Goal: Task Accomplishment & Management: Use online tool/utility

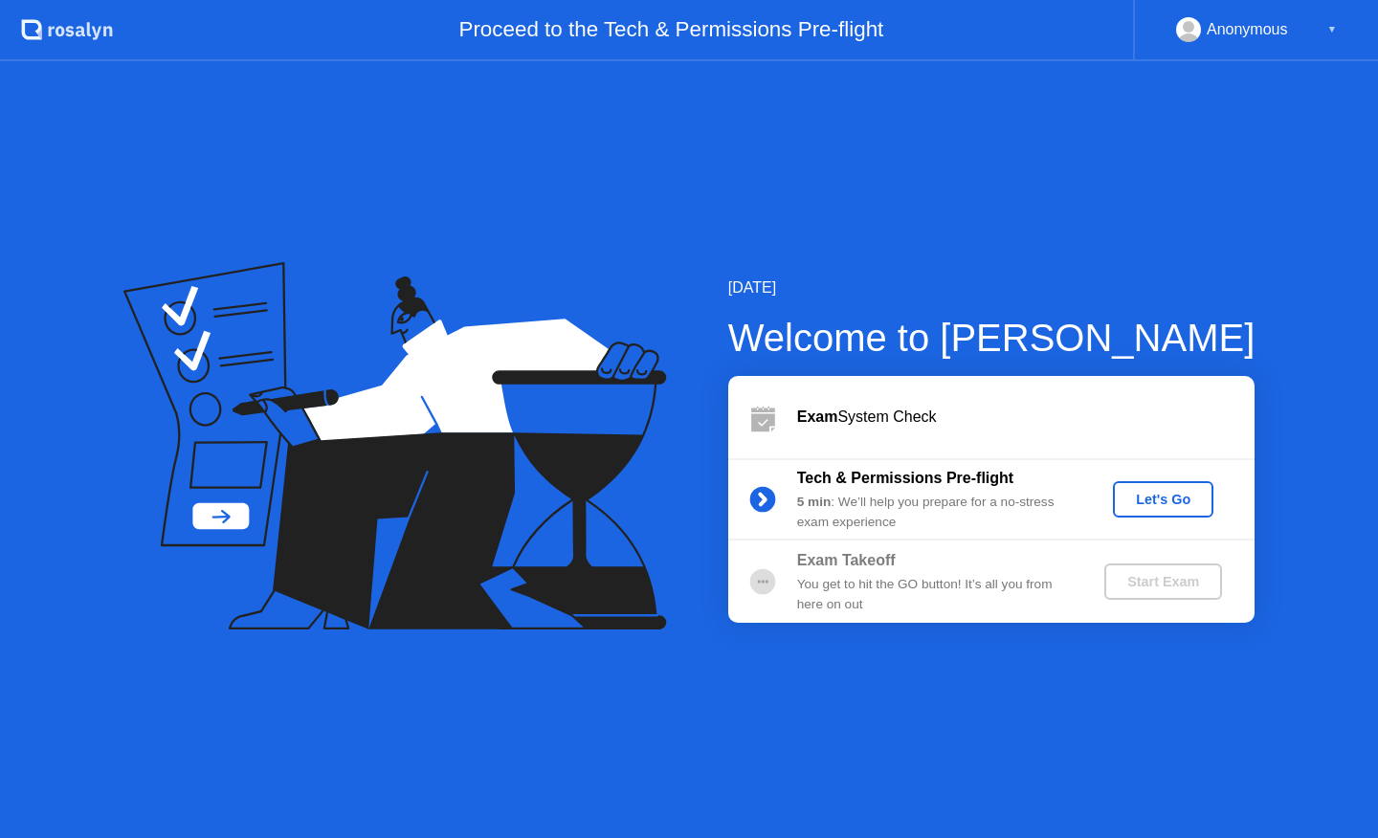
click at [1158, 503] on div "Let's Go" at bounding box center [1162, 499] width 85 height 15
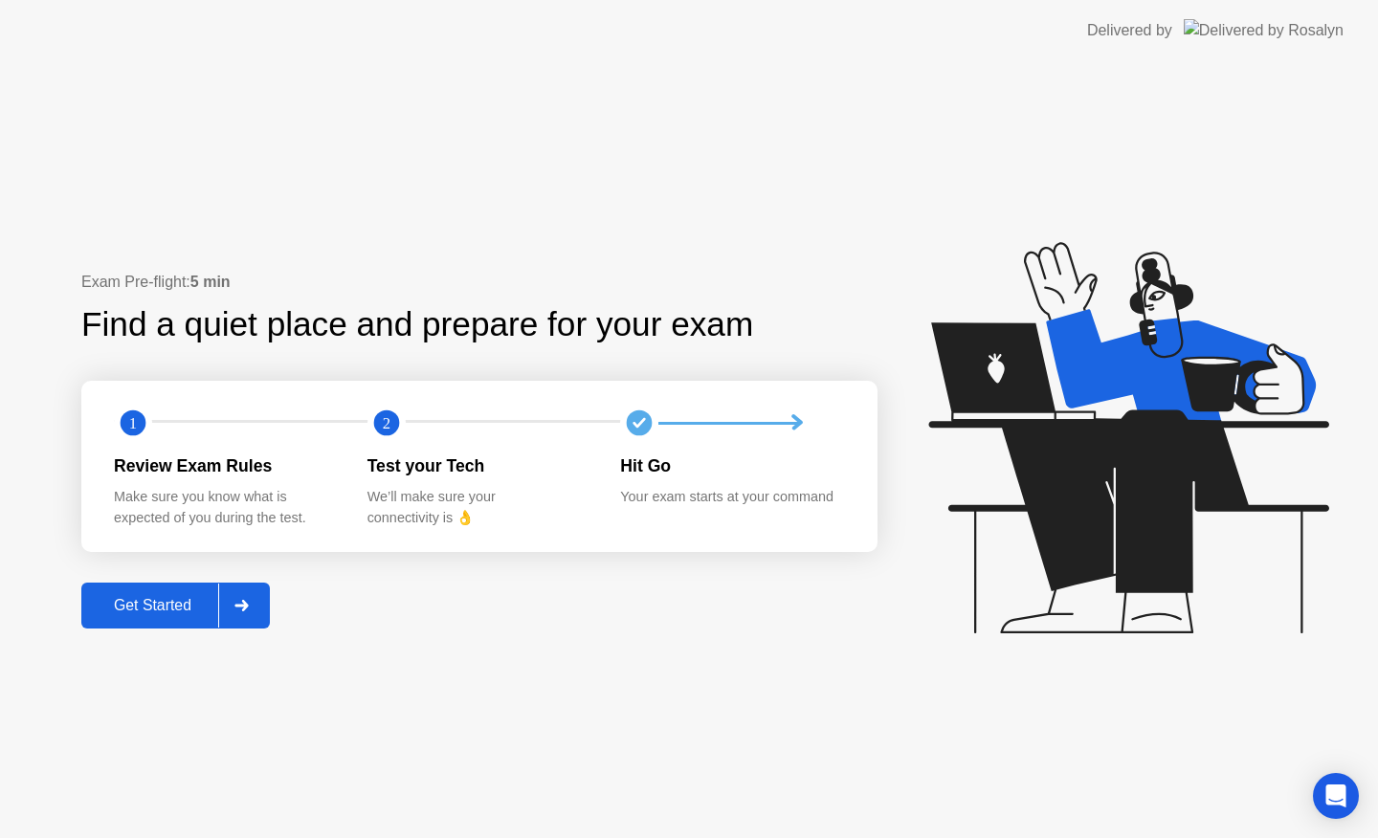
click at [254, 604] on div at bounding box center [241, 606] width 46 height 44
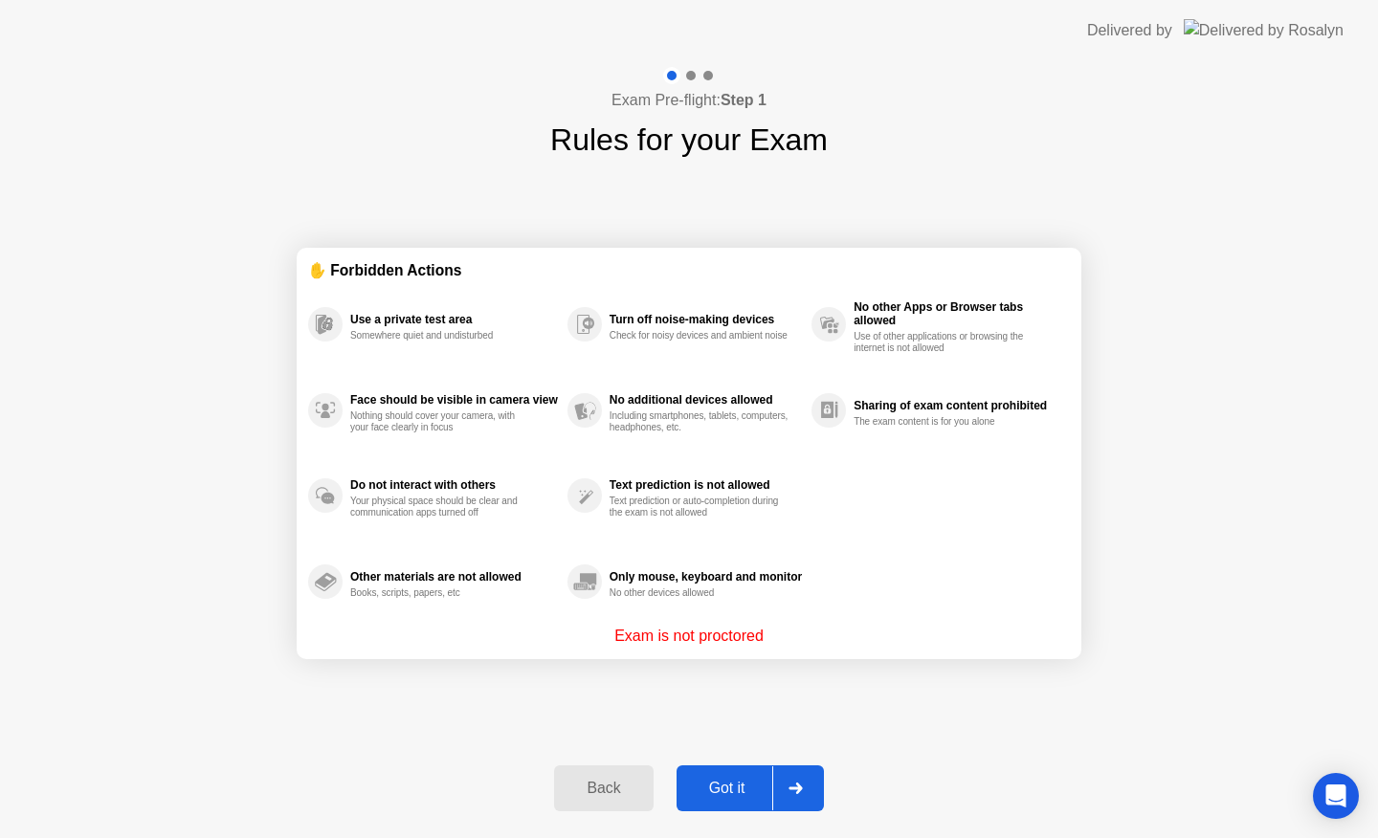
click at [799, 777] on div at bounding box center [795, 788] width 46 height 44
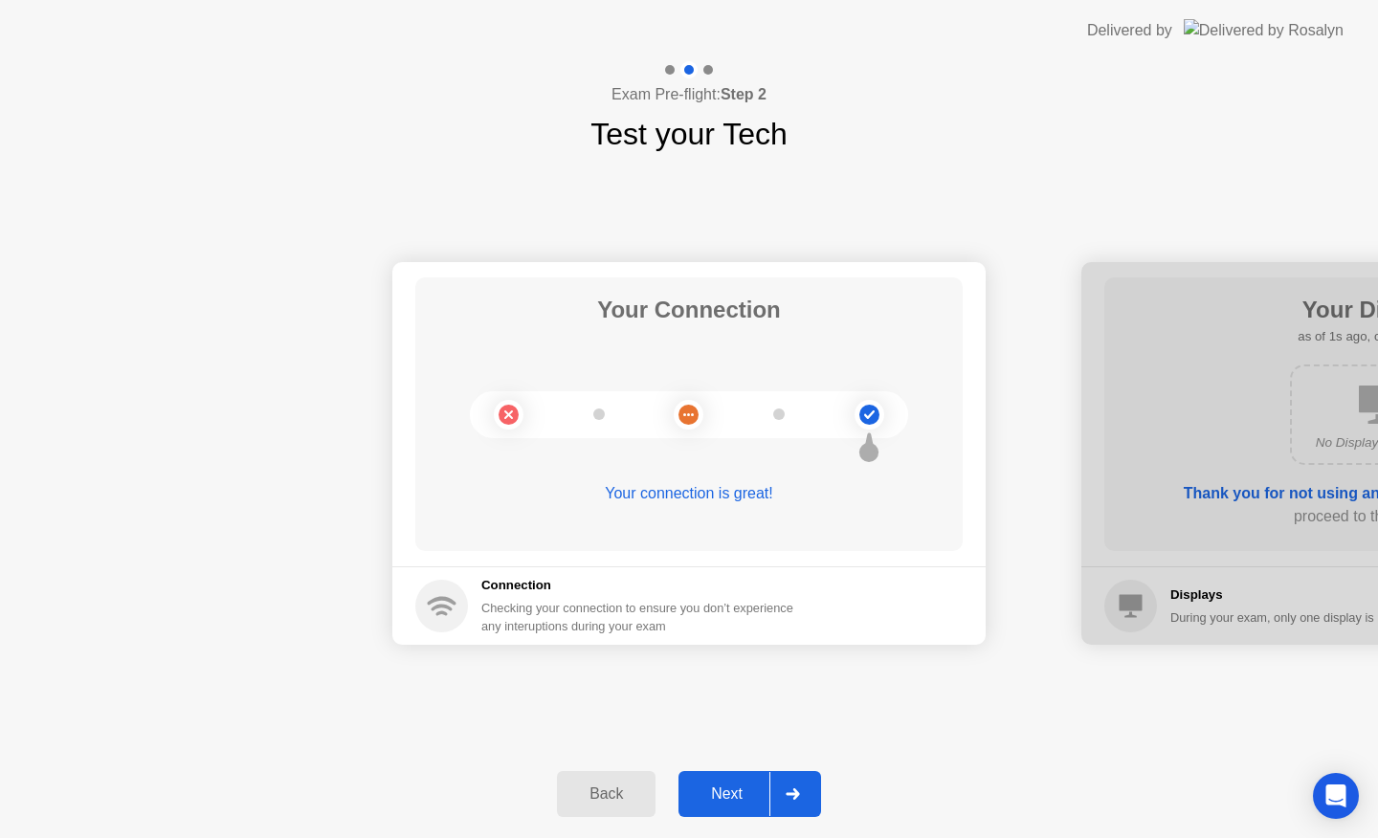
click at [788, 794] on icon at bounding box center [791, 793] width 13 height 11
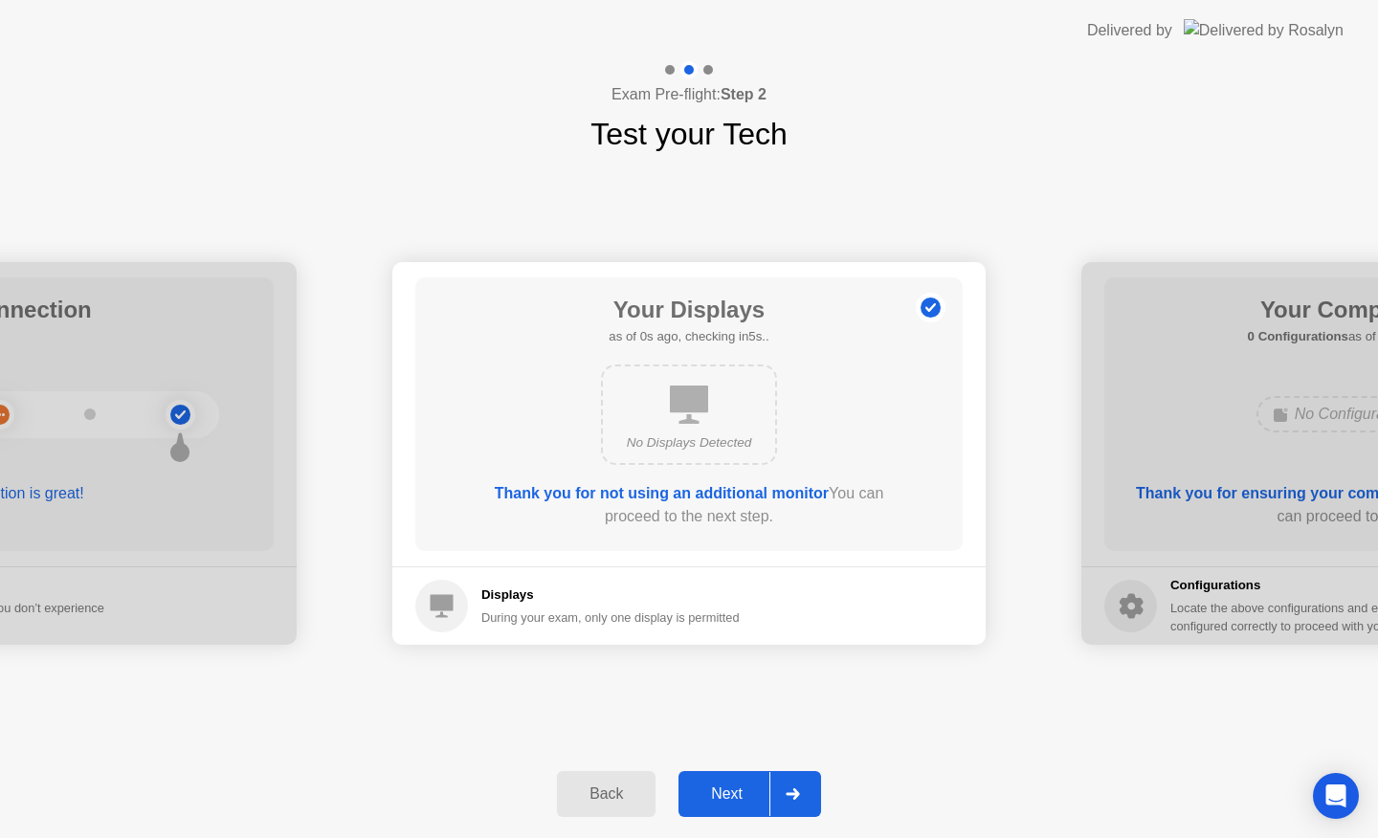
click at [788, 794] on icon at bounding box center [791, 793] width 13 height 11
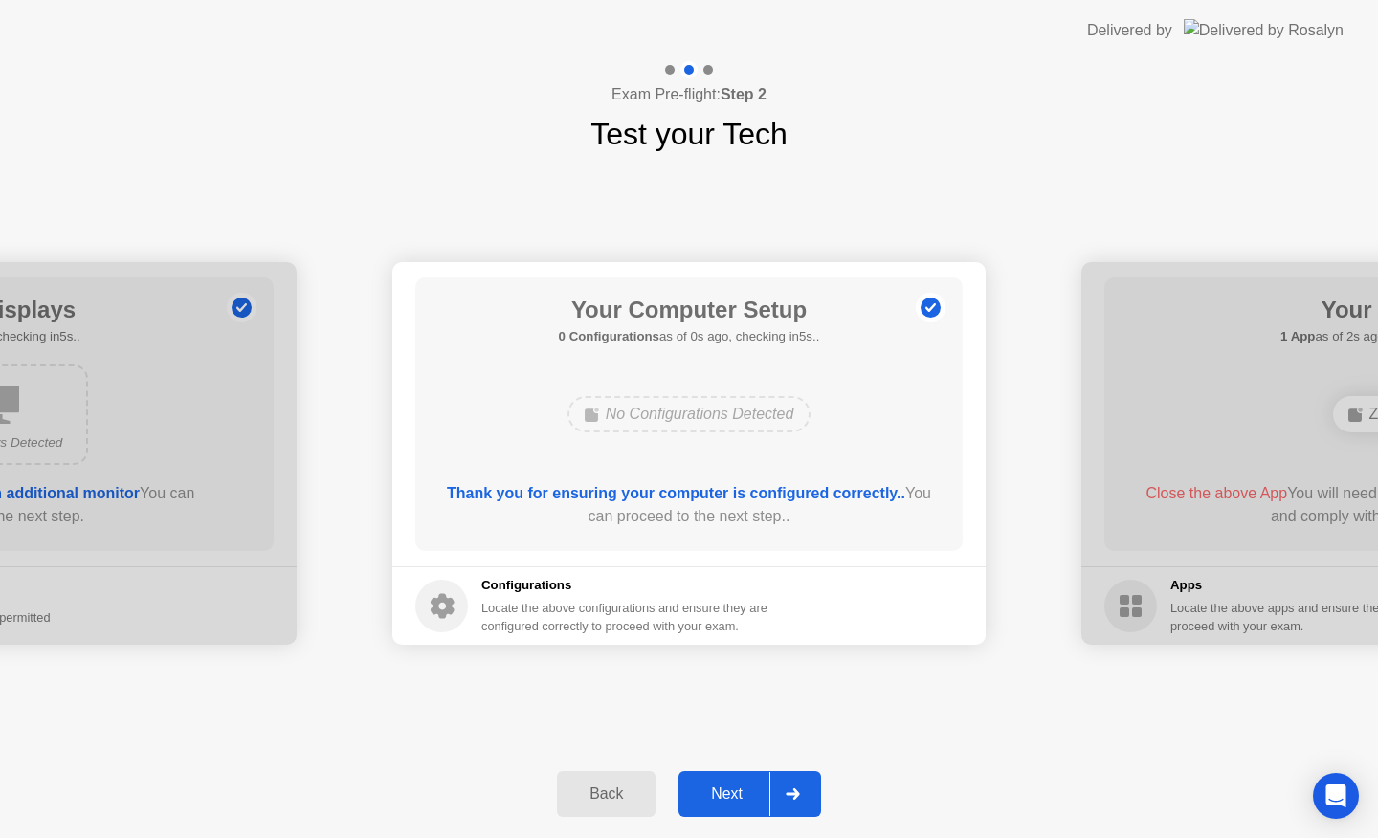
click at [788, 794] on icon at bounding box center [791, 793] width 13 height 11
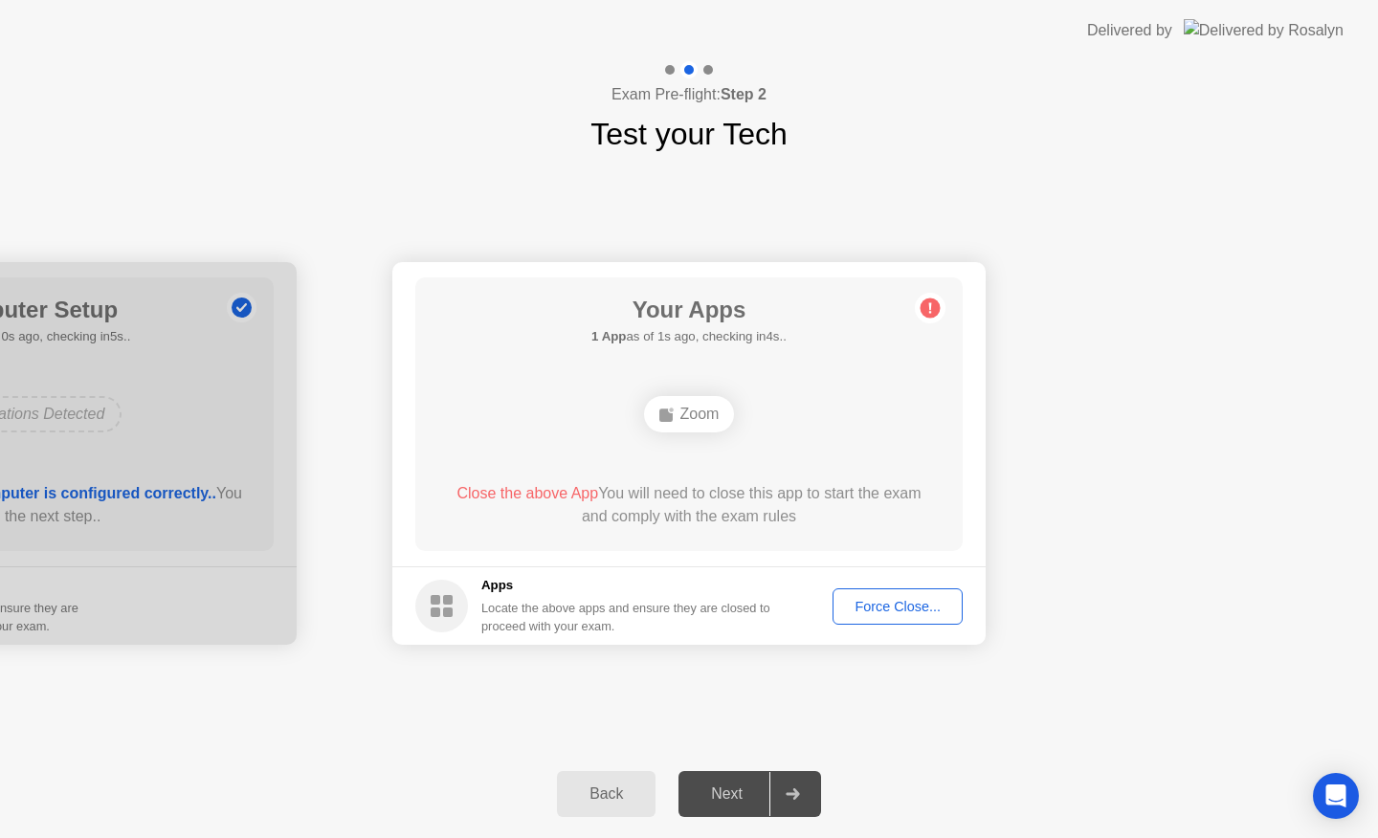
click at [867, 607] on div "Force Close..." at bounding box center [897, 606] width 117 height 15
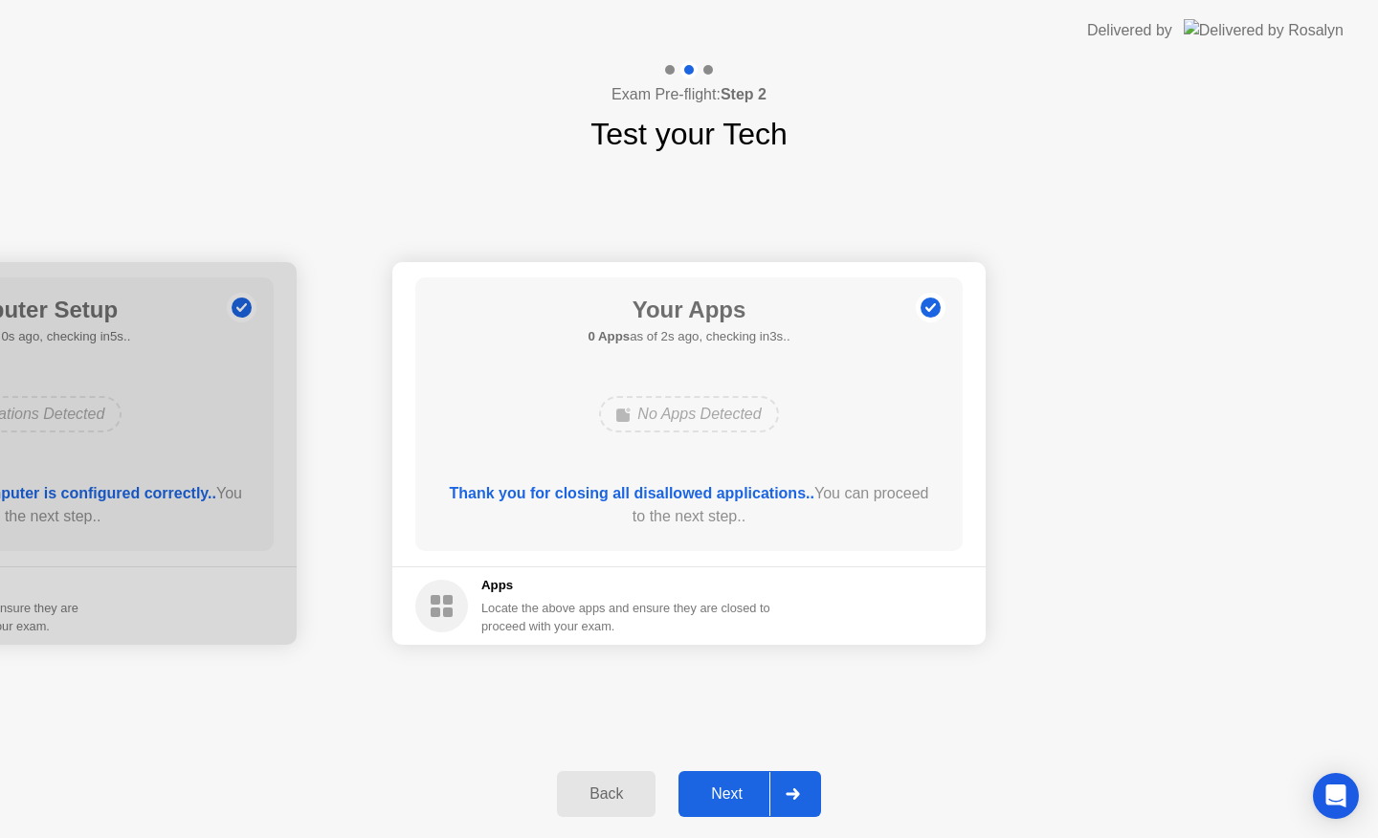
click at [789, 792] on icon at bounding box center [791, 793] width 13 height 11
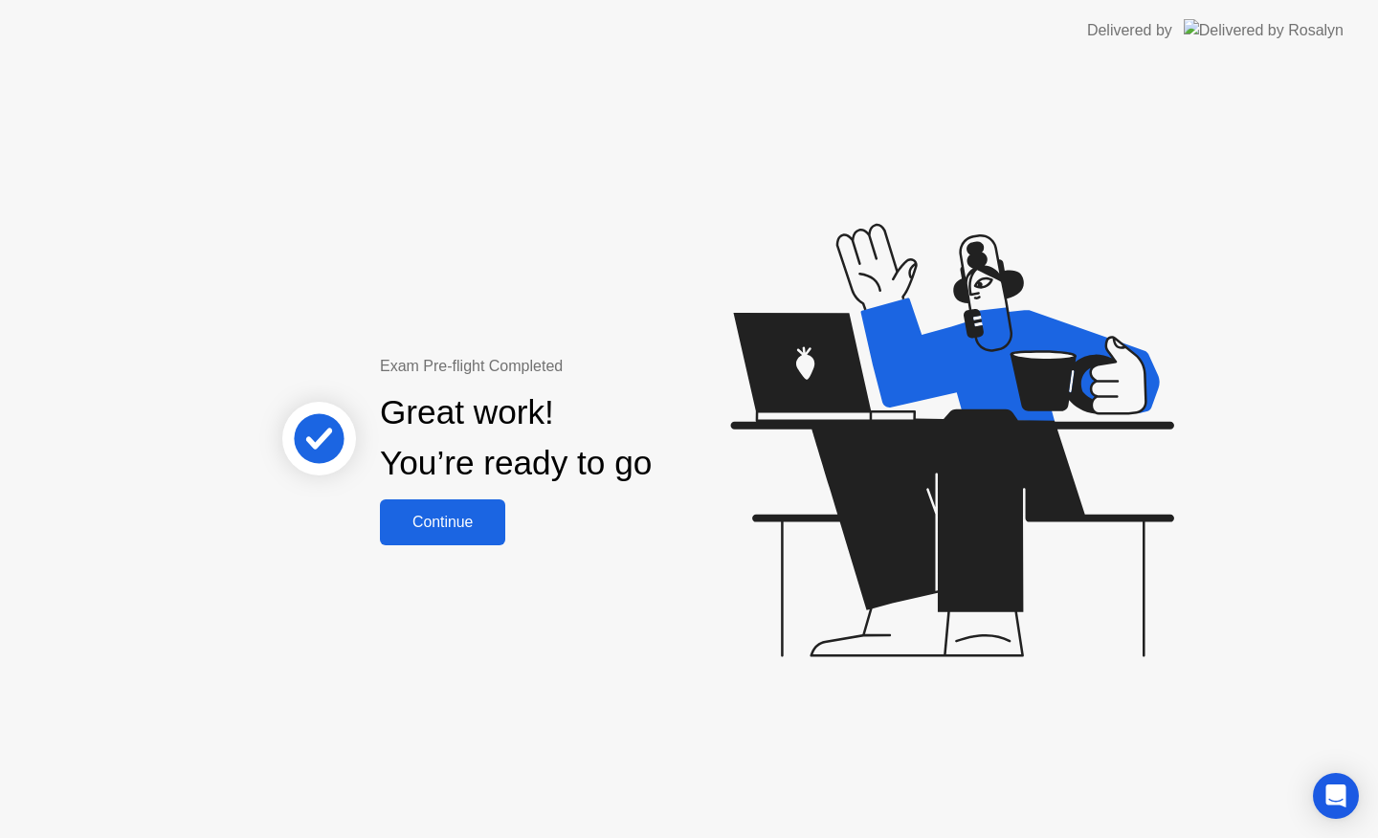
click at [440, 523] on div "Continue" at bounding box center [443, 522] width 114 height 17
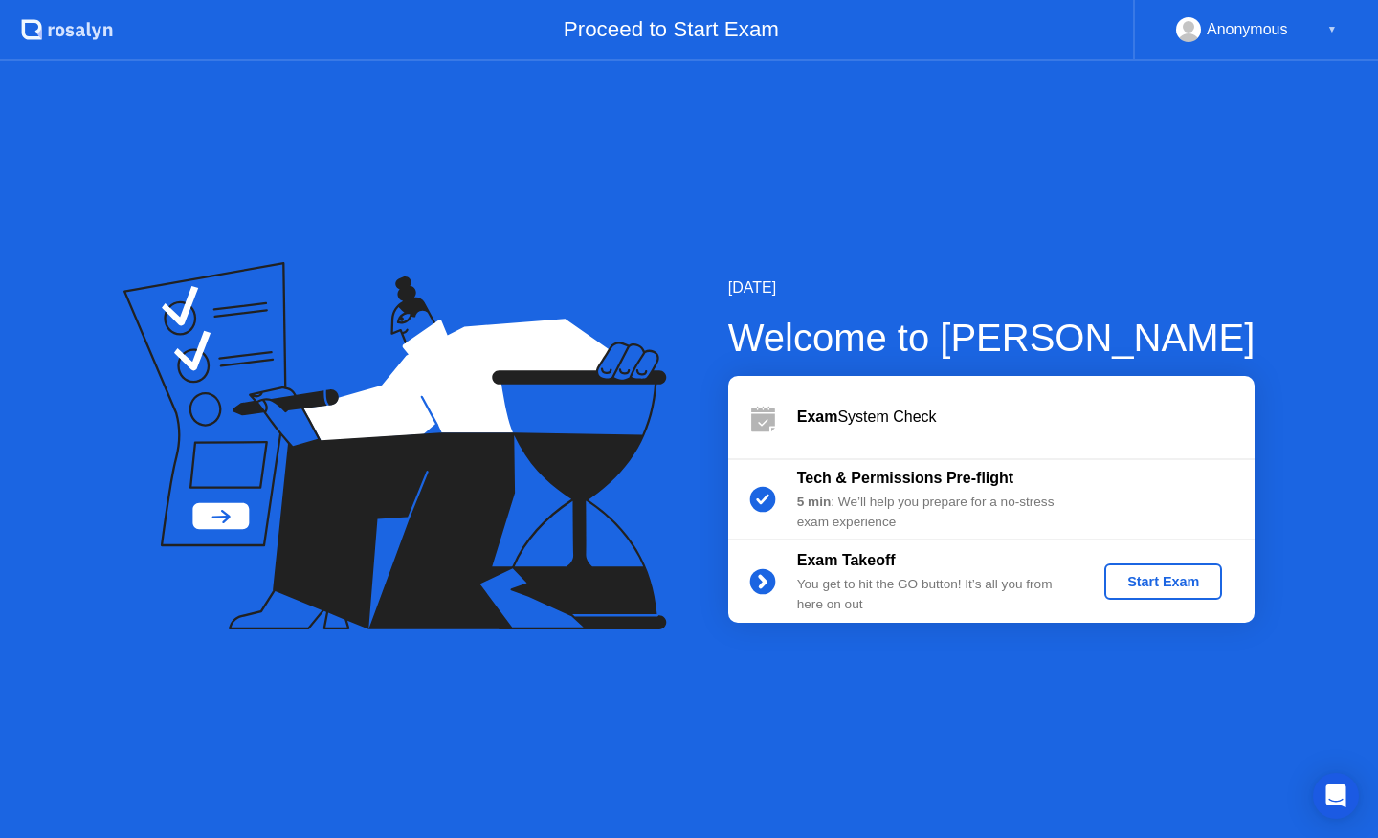
click at [1139, 580] on div "Start Exam" at bounding box center [1163, 581] width 102 height 15
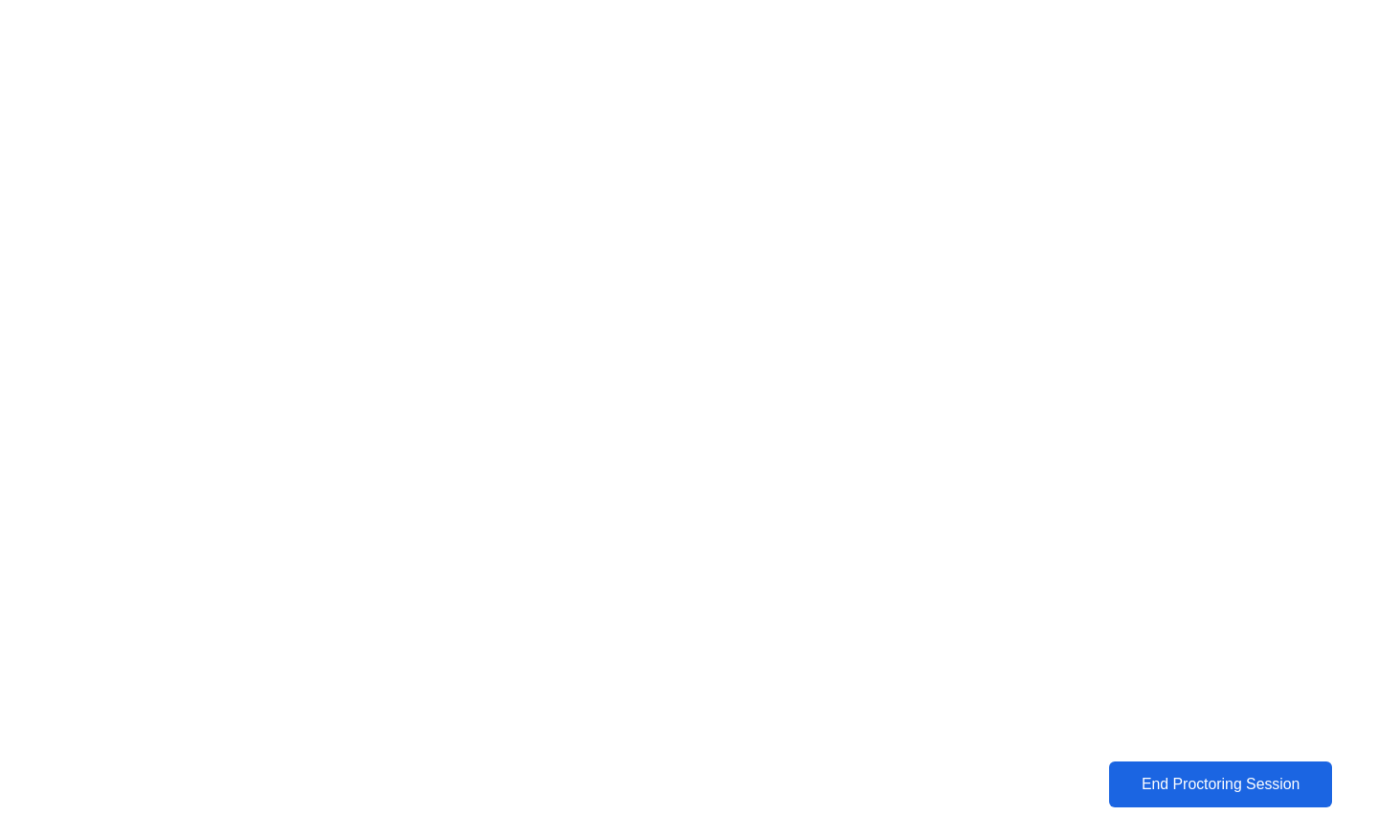
click at [1148, 785] on div "End Proctoring Session" at bounding box center [1220, 785] width 221 height 18
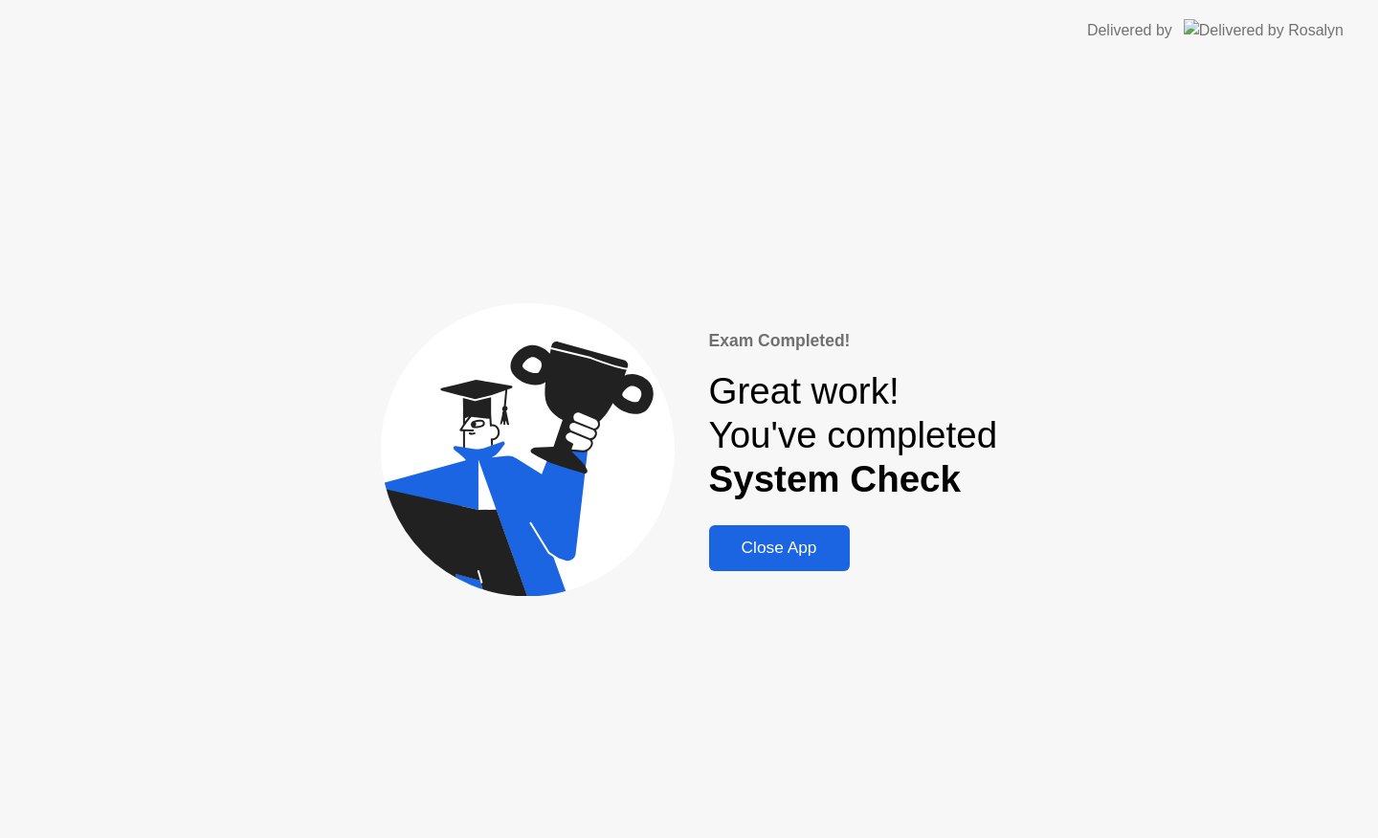
click at [782, 547] on div "Close App" at bounding box center [779, 548] width 129 height 20
